Goal: Information Seeking & Learning: Learn about a topic

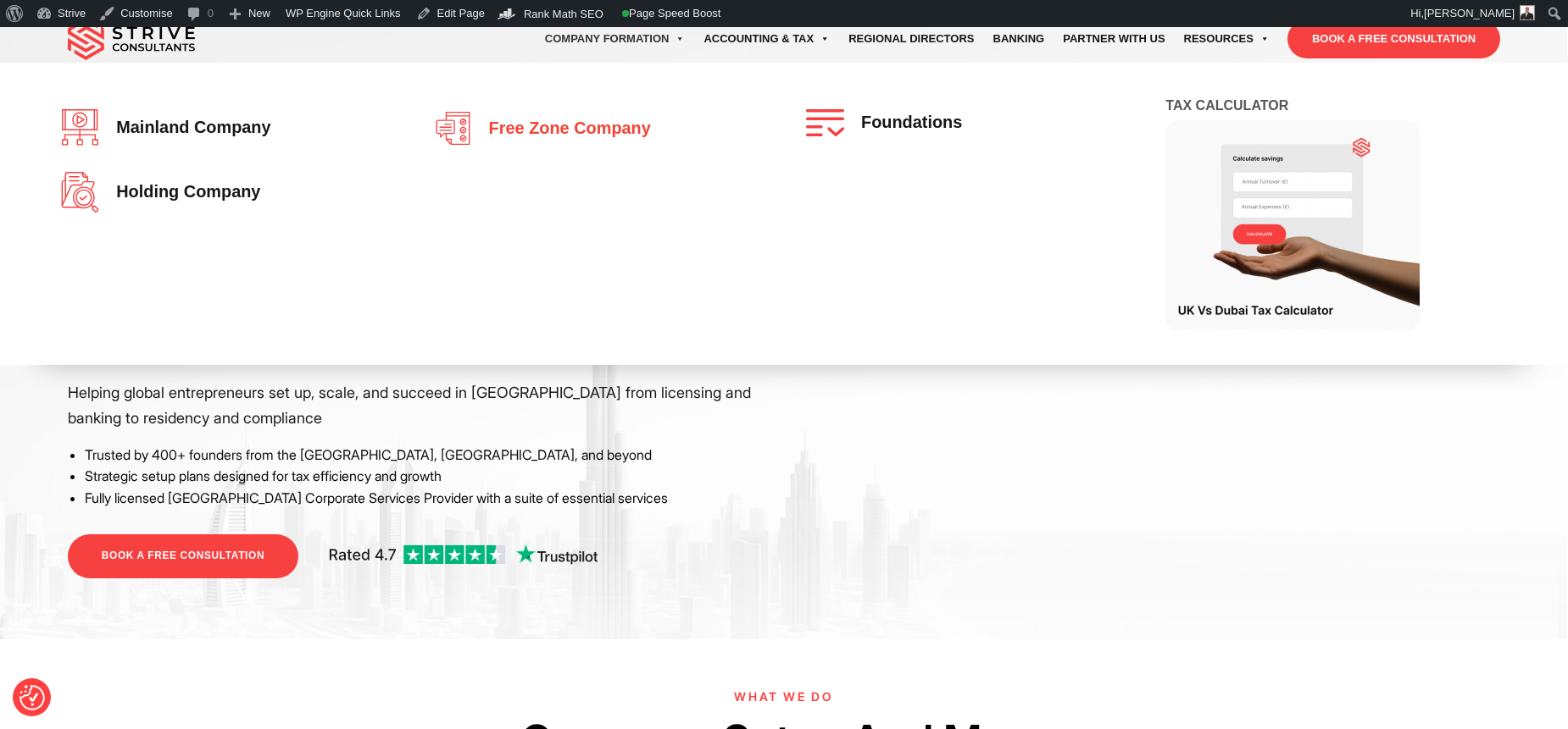
click at [490, 120] on span "Free zone company" at bounding box center [566, 129] width 170 height 19
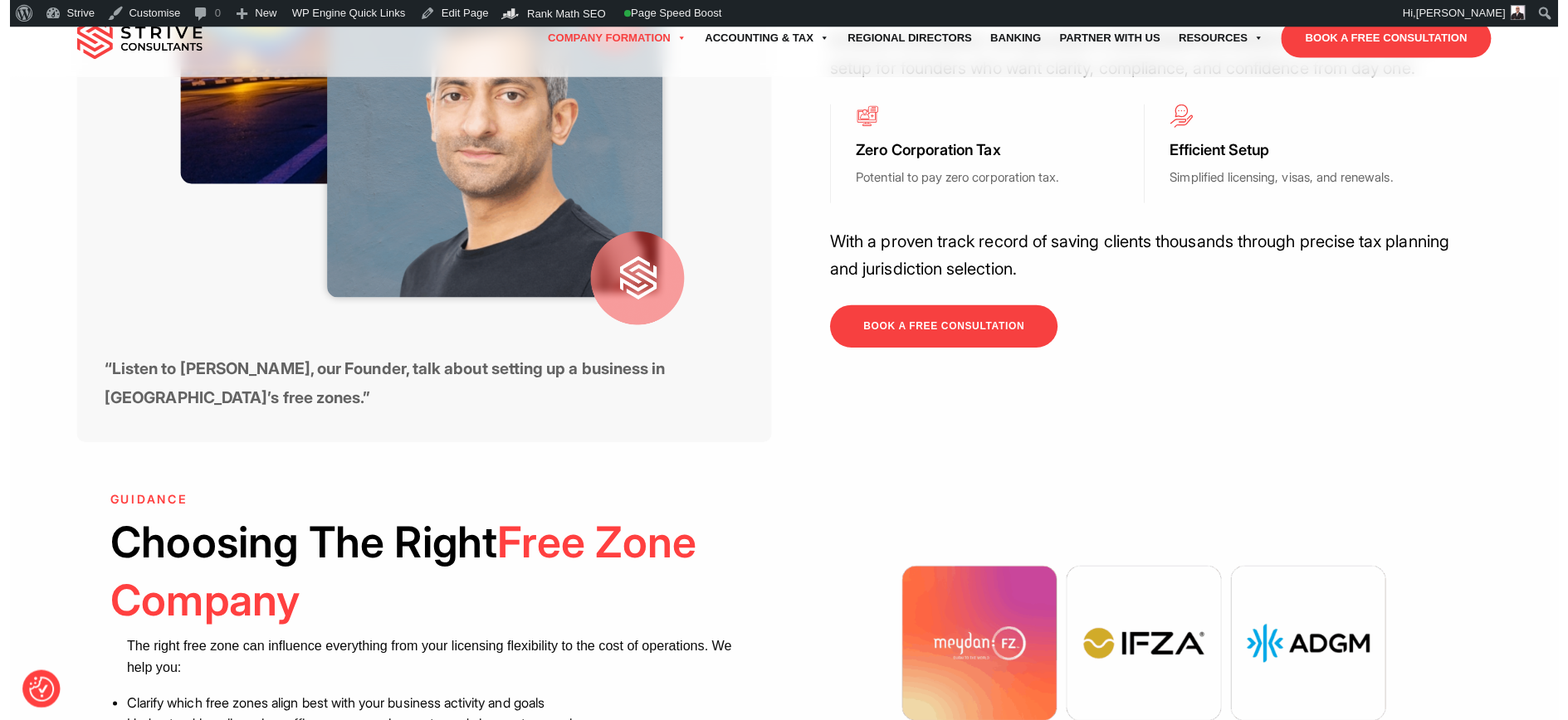
scroll to position [1187, 0]
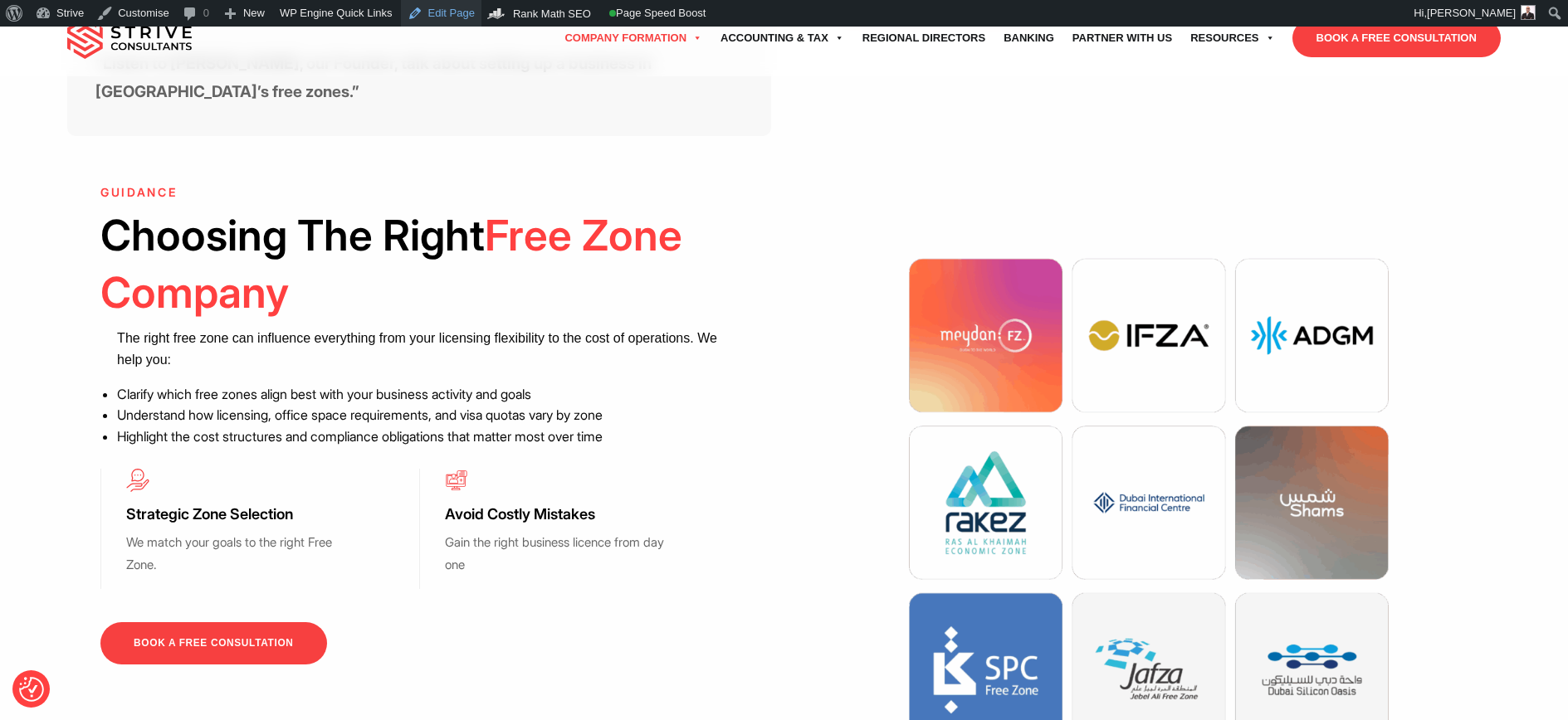
click at [433, 11] on link "Edit Page" at bounding box center [441, 13] width 81 height 26
